Goal: Obtain resource: Download file/media

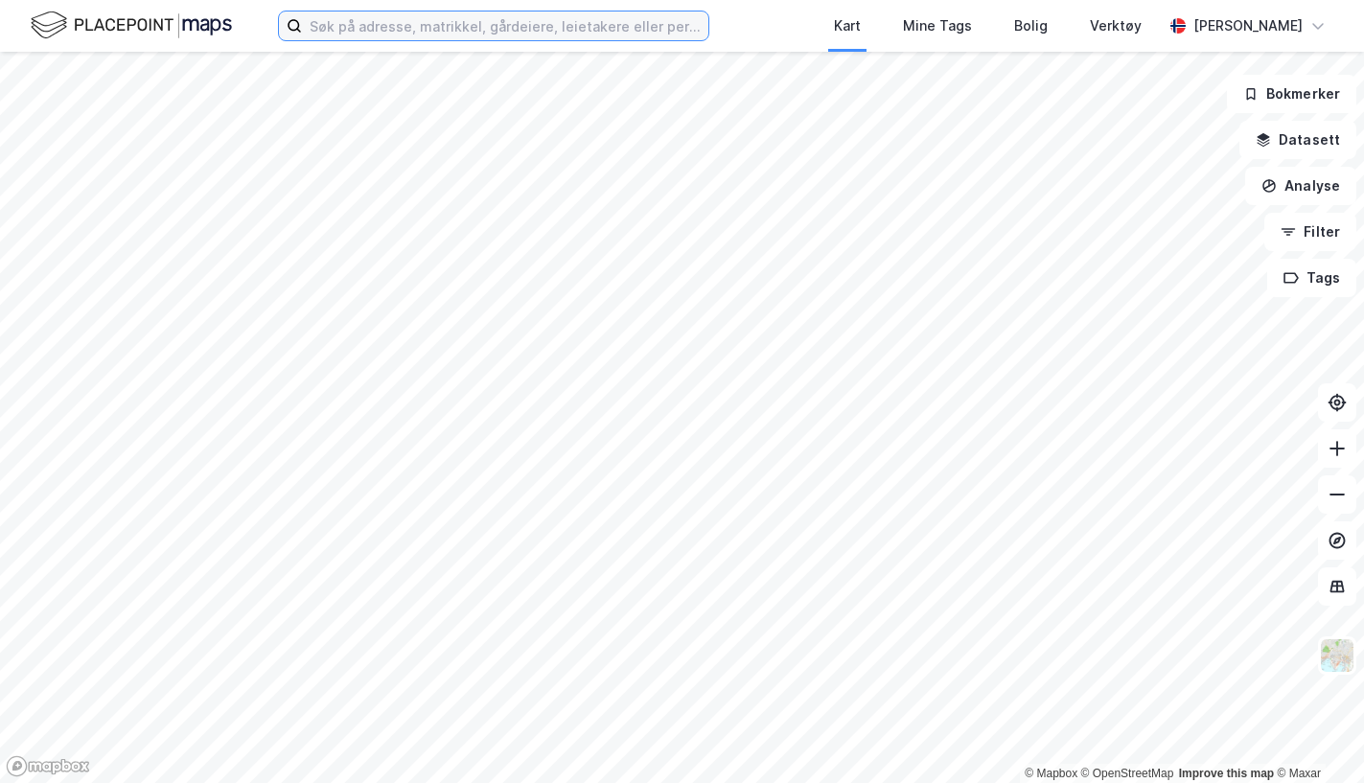
click at [470, 23] on input at bounding box center [505, 26] width 406 height 29
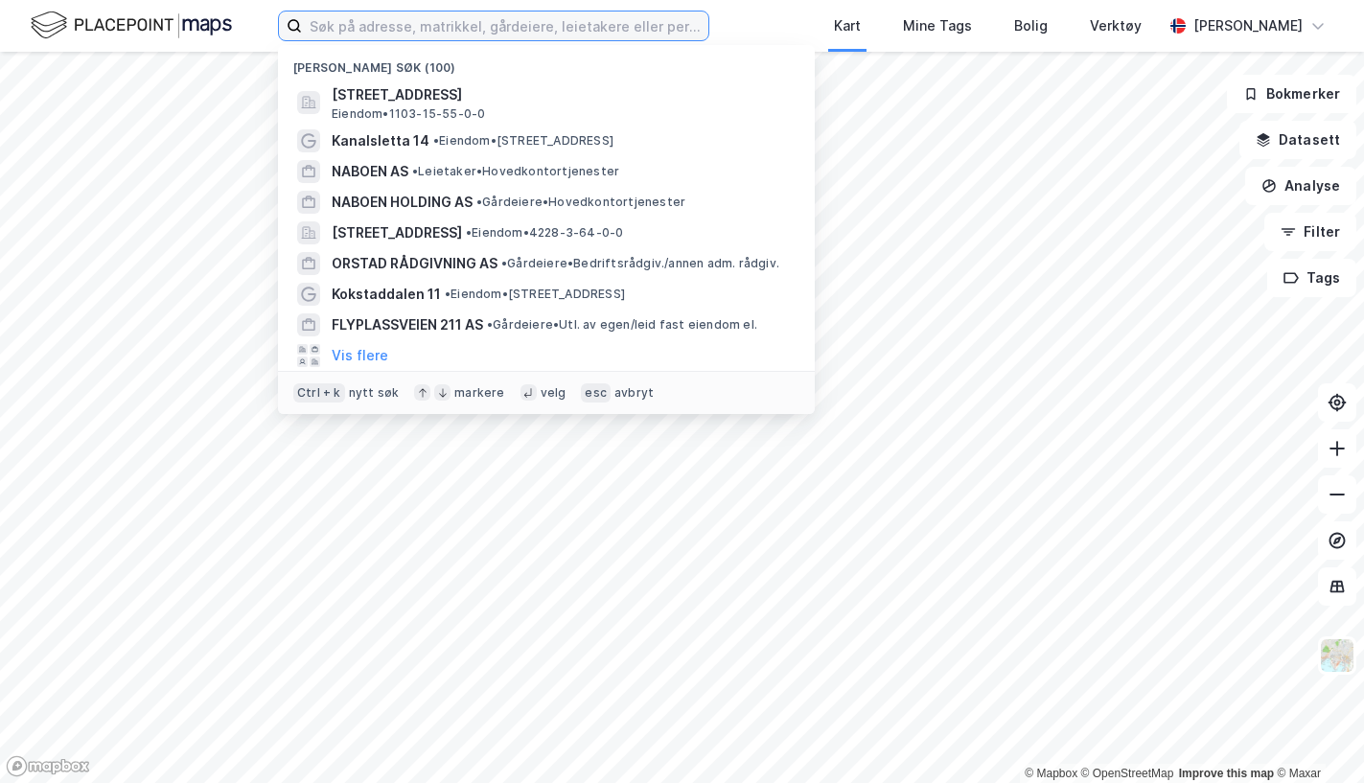
paste input "[STREET_ADDRESS]"
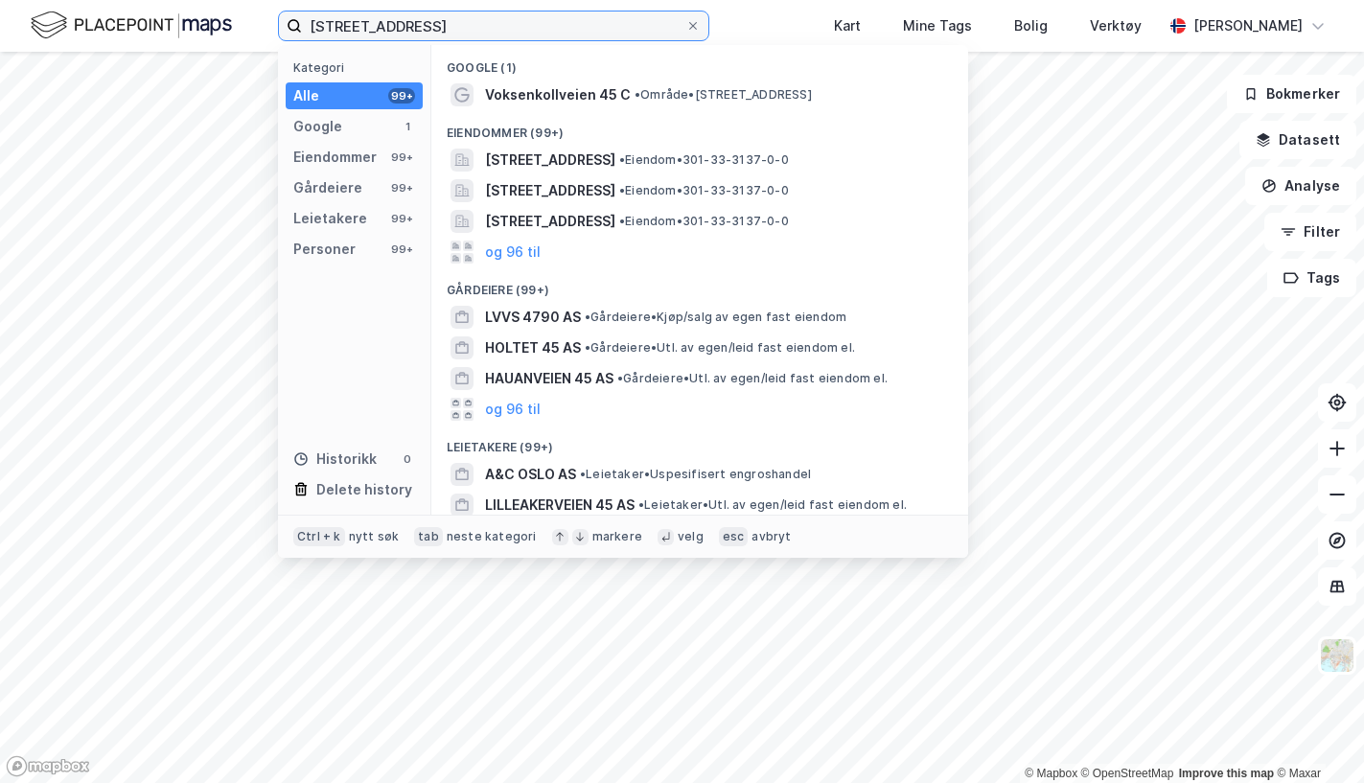
type input "[STREET_ADDRESS]"
click at [546, 218] on span "[STREET_ADDRESS]" at bounding box center [550, 221] width 130 height 23
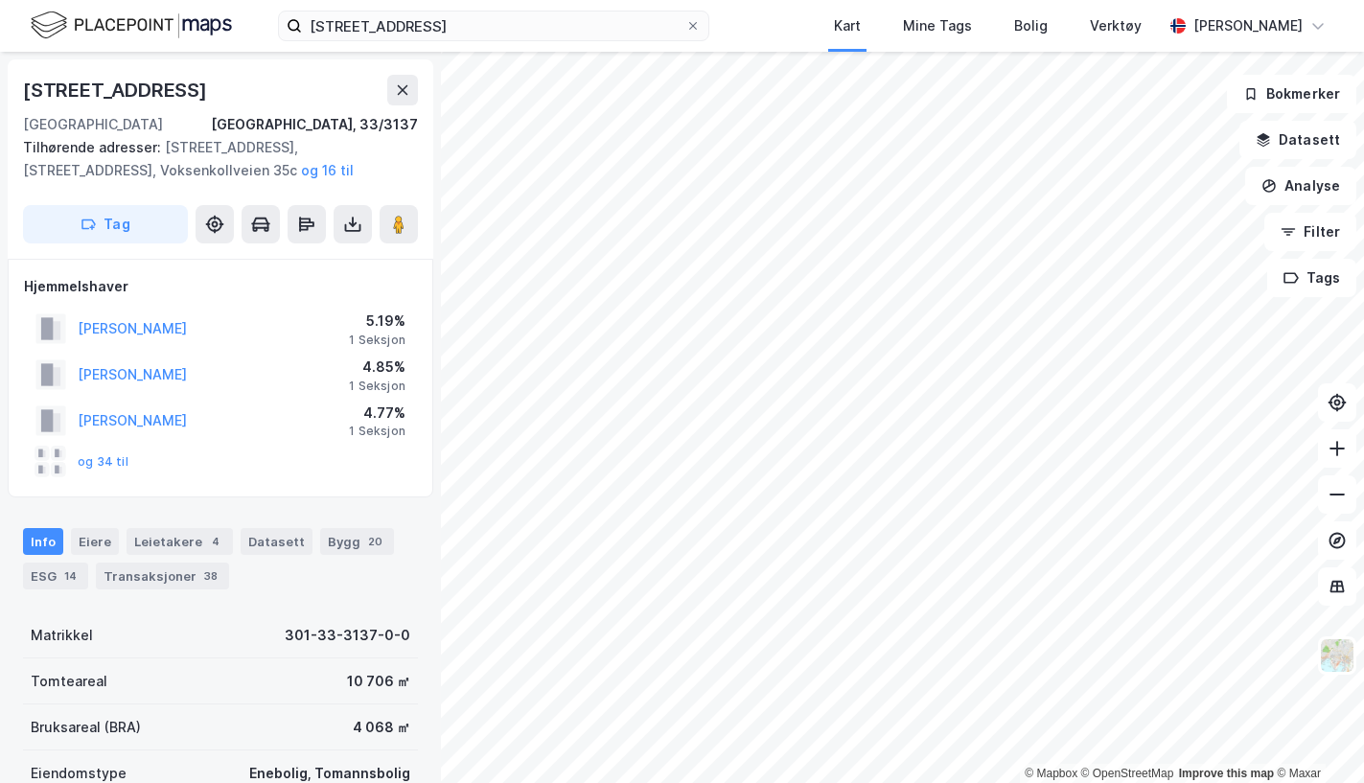
click at [104, 540] on div "Eiere" at bounding box center [95, 541] width 48 height 27
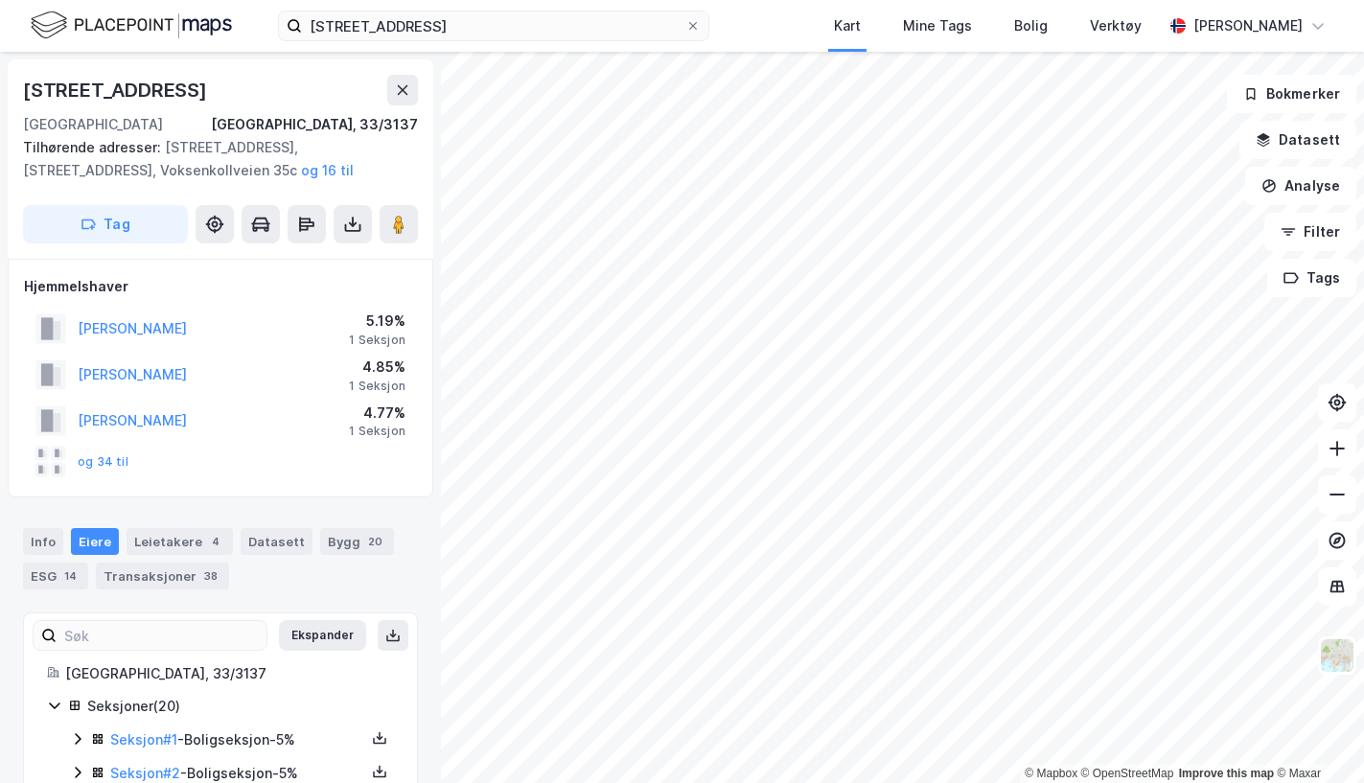
click at [0, 0] on button "og 34 til" at bounding box center [0, 0] width 0 height 0
click at [46, 455] on rect at bounding box center [42, 453] width 15 height 15
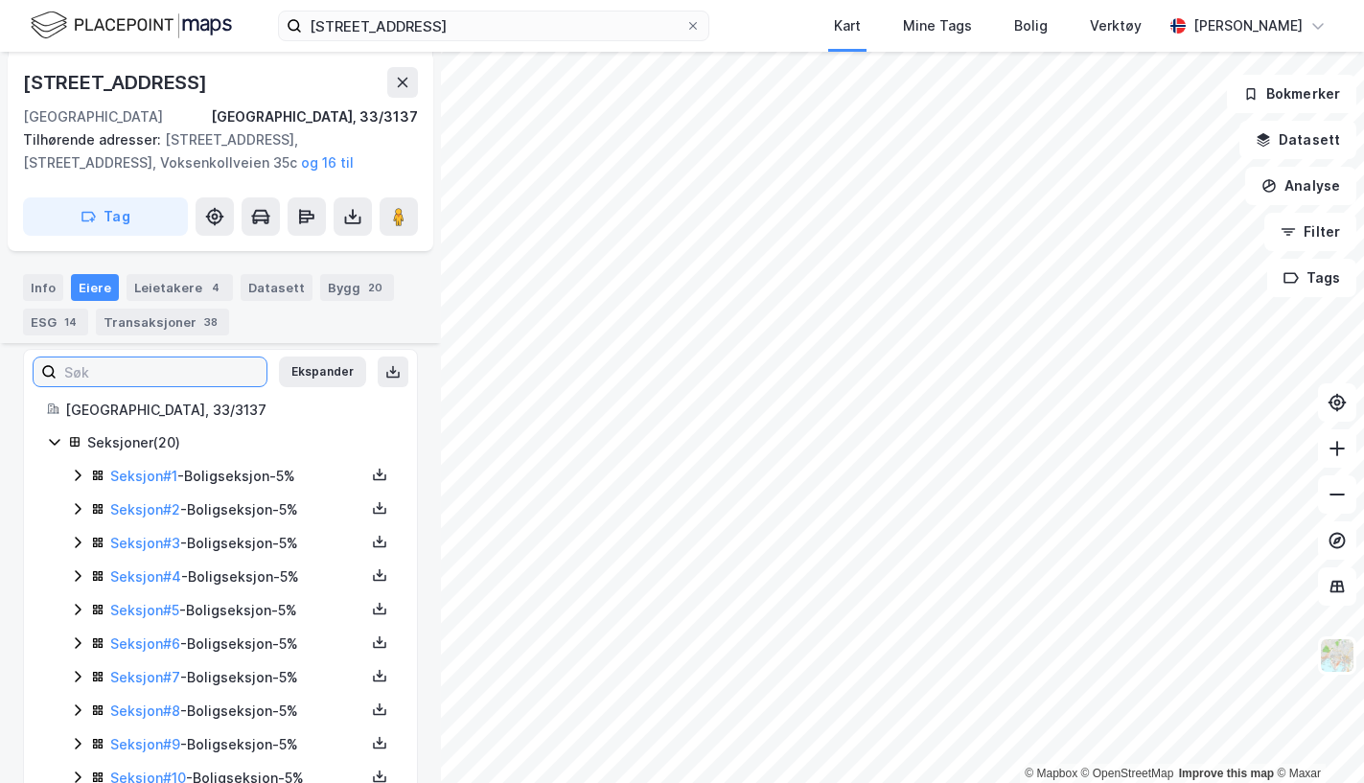
click at [145, 377] on input at bounding box center [162, 371] width 210 height 29
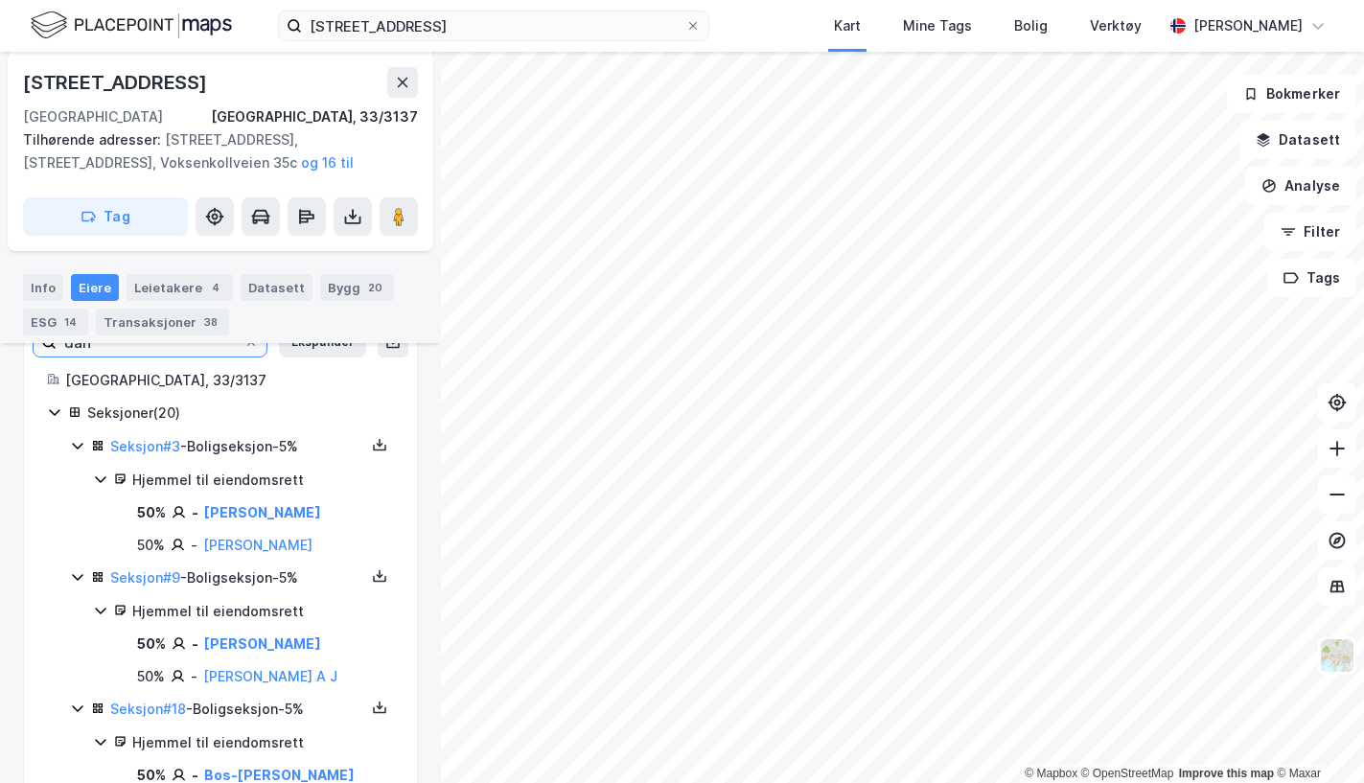
scroll to position [383, 0]
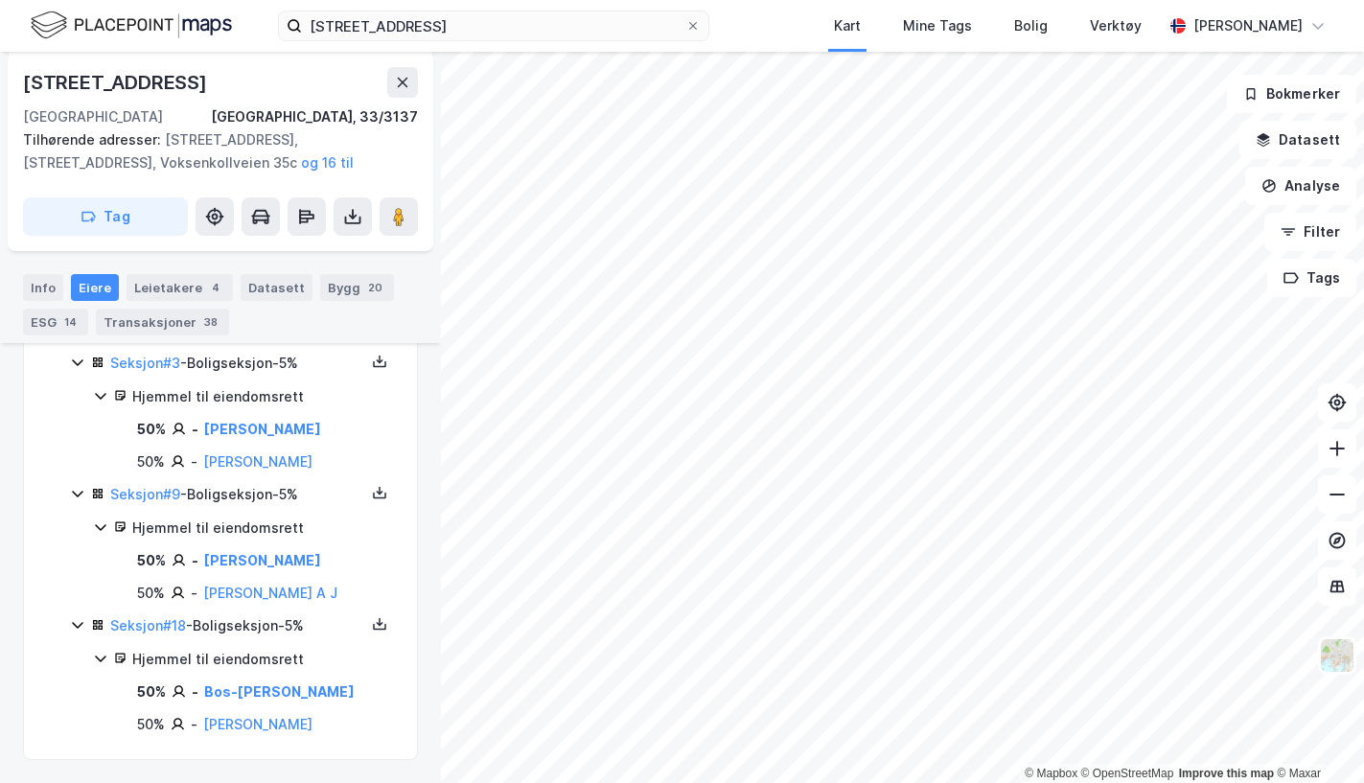
type input "dan"
click at [154, 356] on link "Seksjon # 3" at bounding box center [145, 363] width 70 height 16
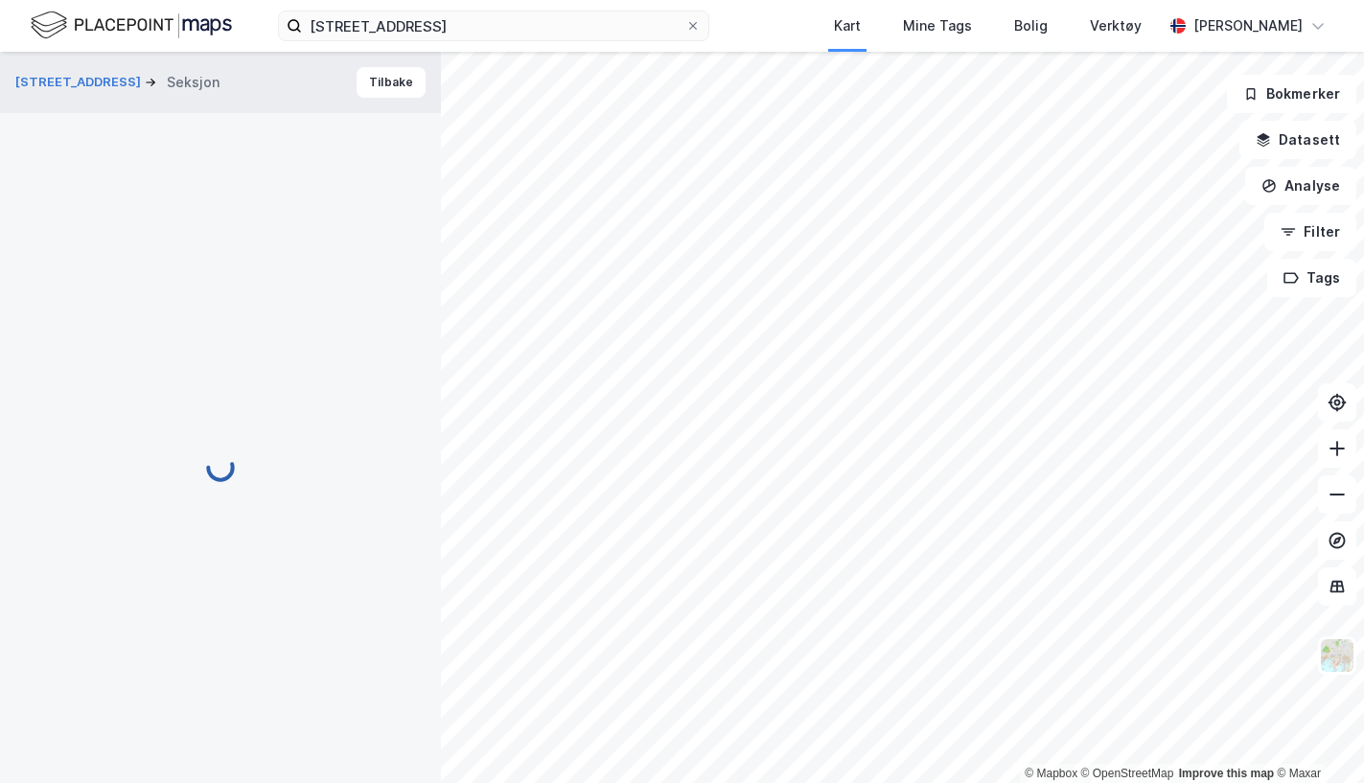
scroll to position [296, 0]
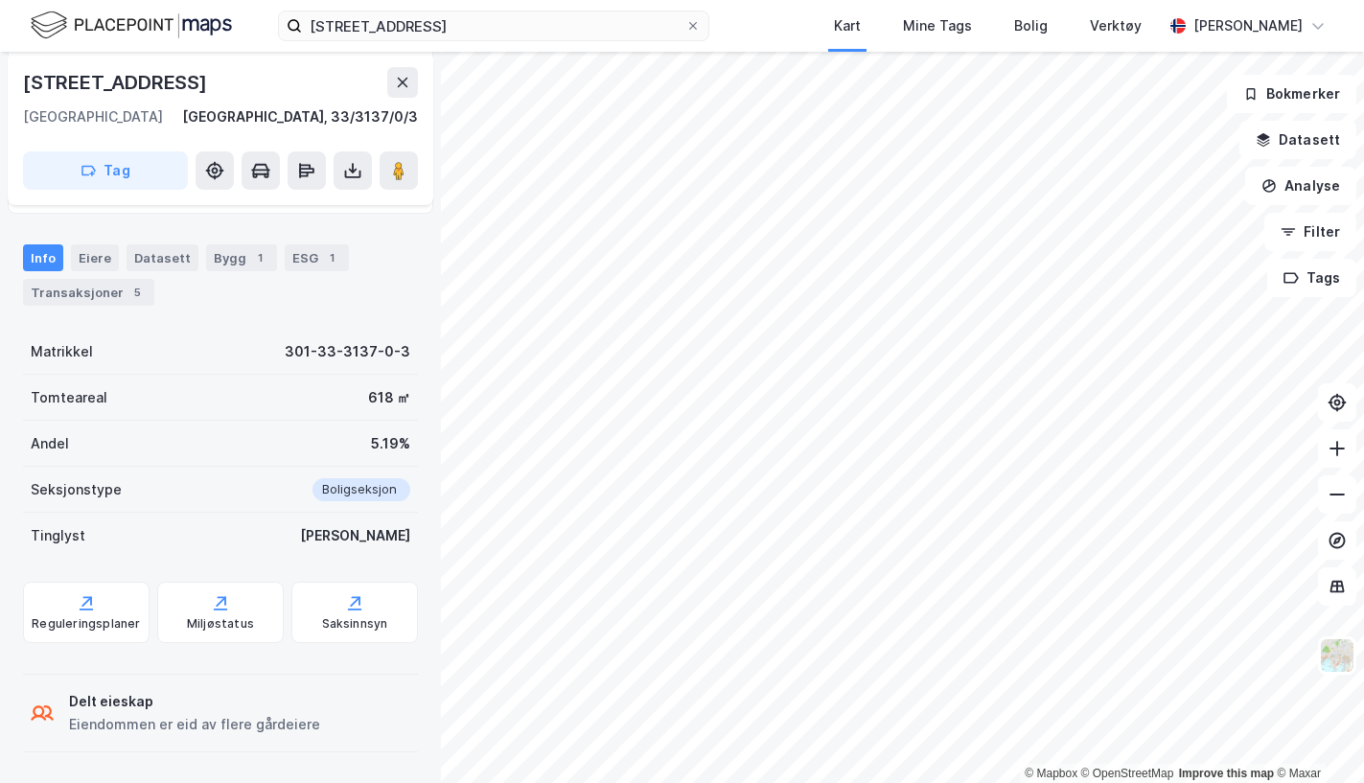
click at [349, 176] on icon at bounding box center [353, 175] width 16 height 8
click at [324, 200] on div "Last ned grunnbok" at bounding box center [270, 209] width 204 height 31
